Goal: Find specific page/section

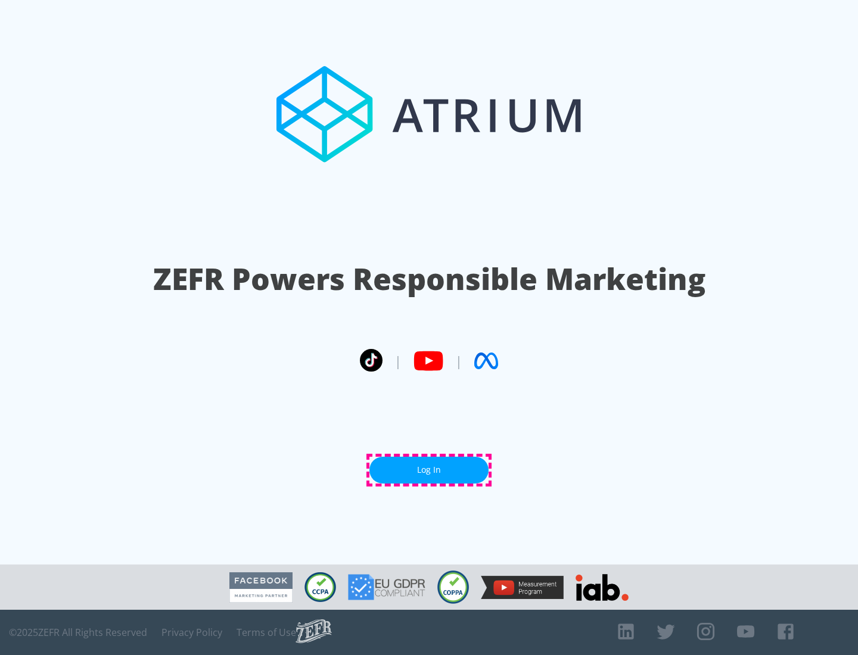
click at [429, 470] on link "Log In" at bounding box center [428, 470] width 119 height 27
